Goal: Navigation & Orientation: Find specific page/section

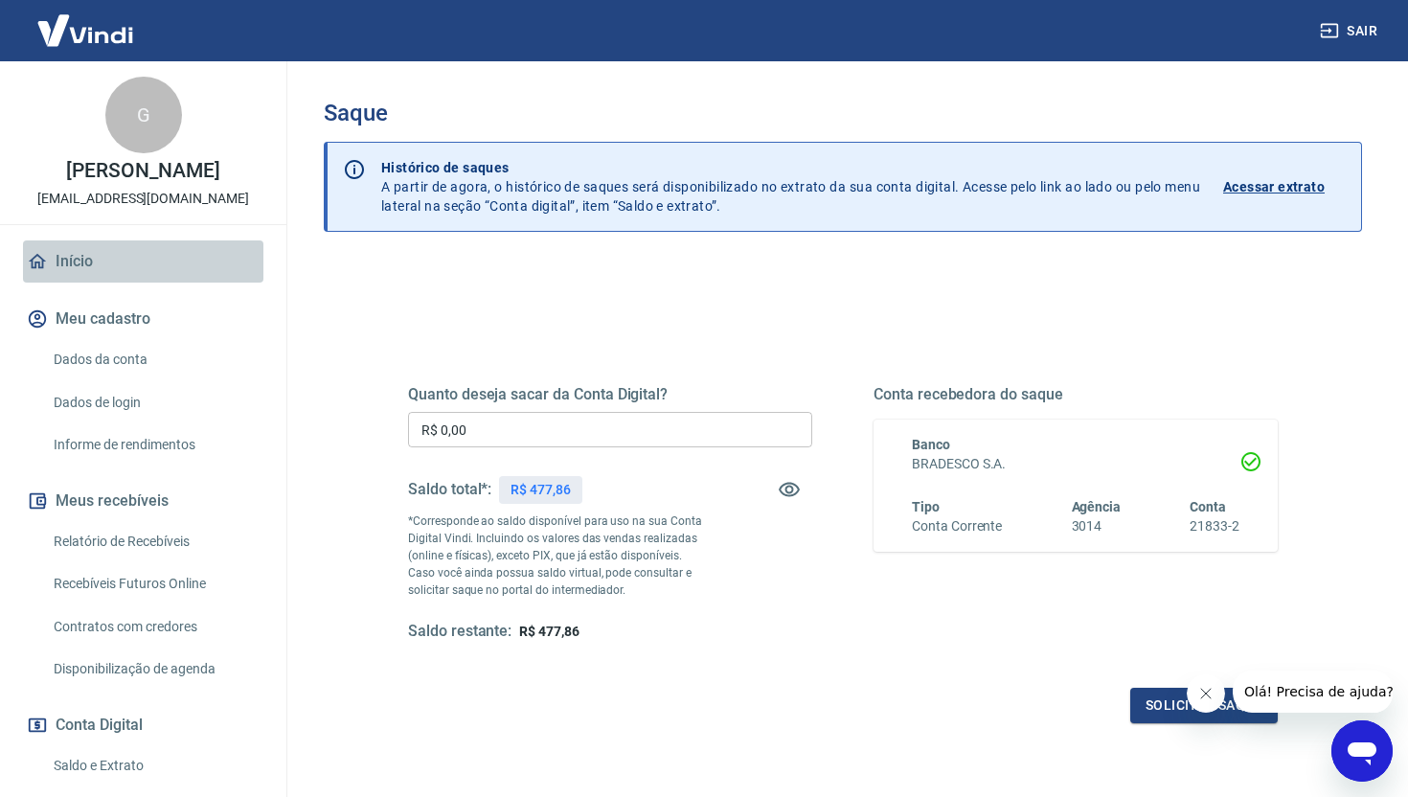
click at [81, 273] on link "Início" at bounding box center [143, 261] width 240 height 42
